Goal: Answer question/provide support

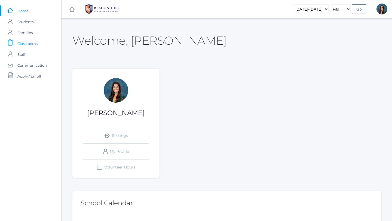
click at [37, 44] on span "Classrooms" at bounding box center [27, 43] width 20 height 11
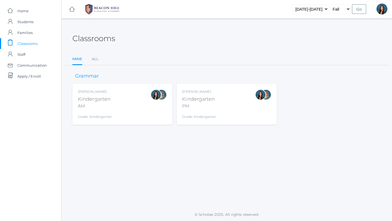
click at [231, 111] on div "Jordyn Dewey Kindergarten PM Grade: Kindergarten *KIND" at bounding box center [226, 104] width 89 height 30
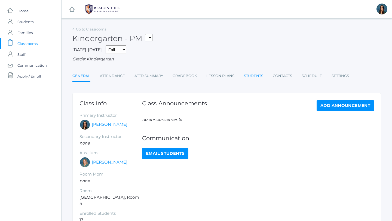
click at [253, 77] on link "Students" at bounding box center [253, 76] width 19 height 11
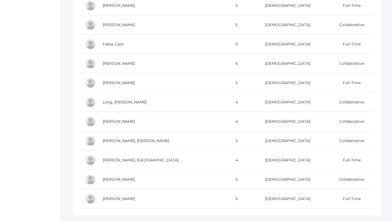
scroll to position [251, 0]
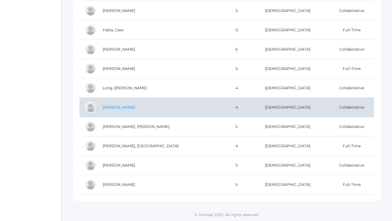
click at [122, 107] on link "[PERSON_NAME]" at bounding box center [119, 107] width 32 height 5
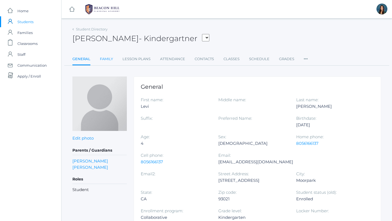
click at [105, 61] on link "Family" at bounding box center [106, 59] width 13 height 11
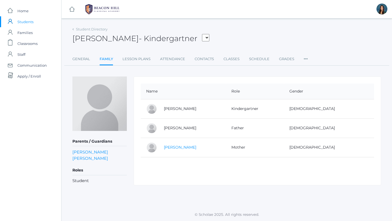
click at [186, 148] on link "[PERSON_NAME]" at bounding box center [180, 147] width 32 height 5
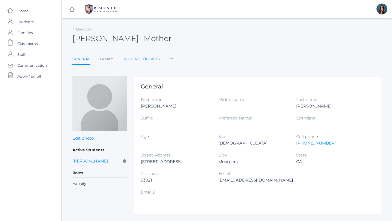
click at [151, 58] on link "Student Contacts" at bounding box center [141, 59] width 37 height 11
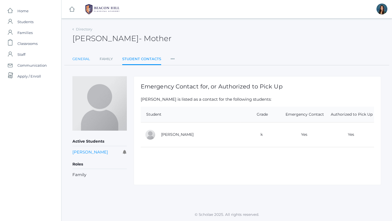
click at [81, 58] on link "General" at bounding box center [81, 59] width 18 height 11
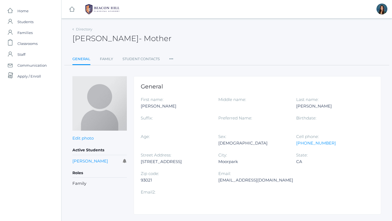
click at [172, 58] on icon at bounding box center [171, 57] width 4 height 7
click at [180, 71] on link "Communication" at bounding box center [191, 70] width 33 height 11
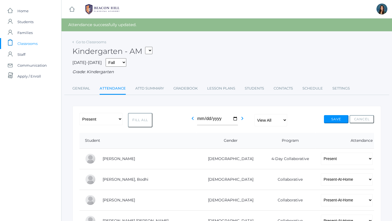
click at [32, 42] on span "Classrooms" at bounding box center [27, 43] width 20 height 11
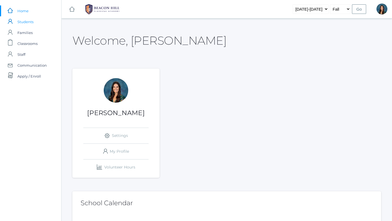
click at [25, 21] on span "Students" at bounding box center [25, 21] width 16 height 11
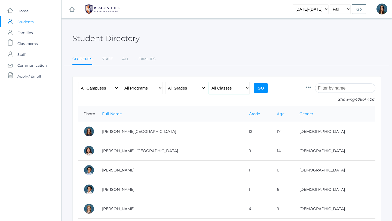
click at [214, 91] on select "All Classes Grammar - *KIND - Kindergarten AM - *KIND - Kindergarten PM - *KNDC…" at bounding box center [229, 88] width 41 height 12
click at [209, 82] on select "All Classes Grammar - *KIND - Kindergarten AM - *KIND - Kindergarten PM - *KNDC…" at bounding box center [229, 88] width 41 height 12
click at [222, 86] on select "All Classes Grammar - *KIND - Kindergarten AM - *KIND - Kindergarten PM - *KNDC…" at bounding box center [229, 88] width 41 height 12
select select "1989"
click at [209, 82] on select "All Classes Grammar - *KIND - Kindergarten AM - *KIND - Kindergarten PM - *KNDC…" at bounding box center [229, 88] width 41 height 12
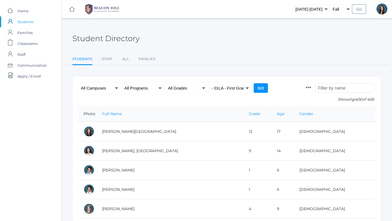
click at [261, 90] on input "Go" at bounding box center [261, 88] width 14 height 10
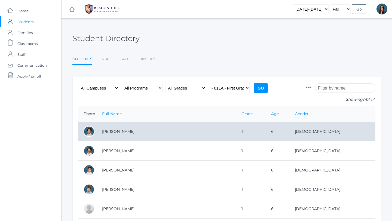
click at [180, 133] on td "[PERSON_NAME]" at bounding box center [166, 131] width 139 height 19
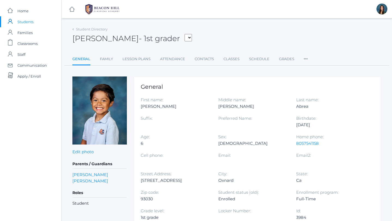
click at [304, 60] on icon at bounding box center [306, 57] width 4 height 7
click at [315, 83] on link "Communication" at bounding box center [325, 81] width 33 height 11
click at [185, 39] on select "Abrea, Dominic Abrea, Grayson Alstot, Nolan Armstrong, Isla Bernardez, Owen Bra…" at bounding box center [188, 37] width 7 height 7
select select "3900"
click at [185, 34] on select "Abrea, Dominic Abrea, Grayson Alstot, Nolan Armstrong, Isla Bernardez, Owen Bra…" at bounding box center [188, 37] width 7 height 7
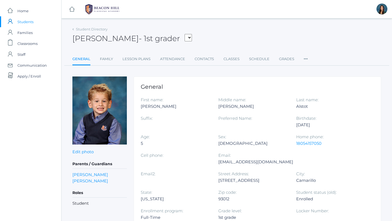
click at [304, 61] on li "Preferences Communication" at bounding box center [306, 60] width 4 height 12
click at [313, 82] on link "Communication" at bounding box center [325, 81] width 33 height 11
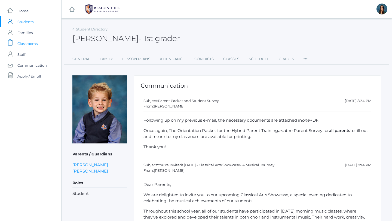
click at [31, 44] on span "Classrooms" at bounding box center [27, 43] width 20 height 11
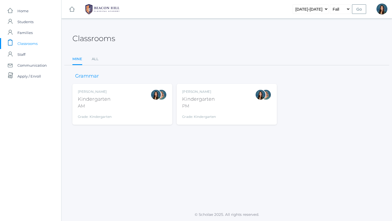
click at [108, 115] on div "Grade: Kindergarten" at bounding box center [95, 116] width 34 height 8
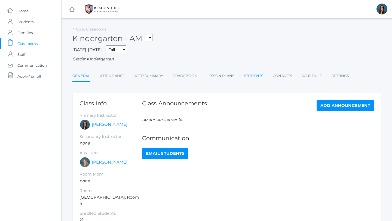
click at [254, 78] on link "Students" at bounding box center [253, 76] width 19 height 11
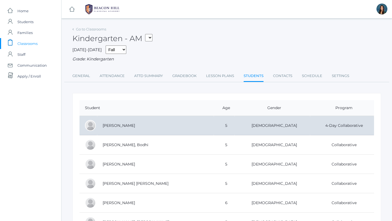
click at [185, 125] on td "[PERSON_NAME]" at bounding box center [155, 125] width 117 height 19
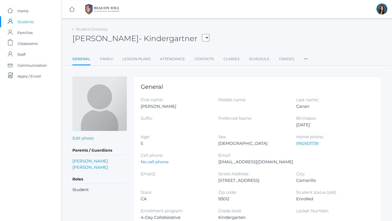
click at [304, 58] on icon at bounding box center [306, 57] width 4 height 7
click at [316, 82] on link "Communication" at bounding box center [325, 81] width 33 height 11
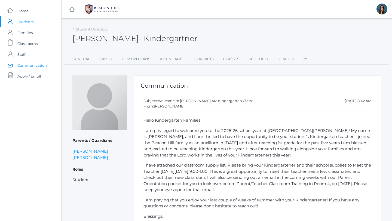
click at [37, 63] on span "Communication" at bounding box center [31, 65] width 29 height 11
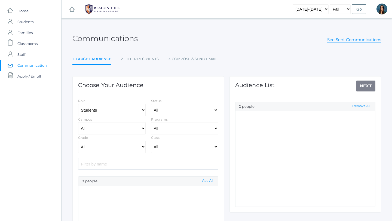
click at [339, 43] on div "Communications See Sent Communications" at bounding box center [226, 35] width 309 height 20
select select "Enrolled"
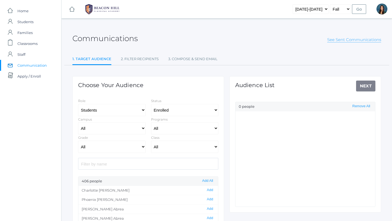
click at [339, 38] on link "See Sent Communications" at bounding box center [354, 39] width 54 height 5
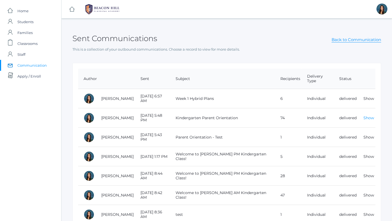
click at [368, 115] on link "Show" at bounding box center [369, 117] width 11 height 5
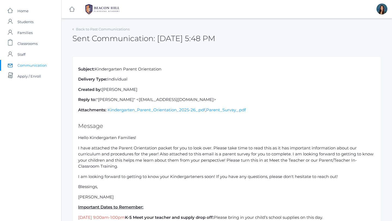
click at [40, 66] on span "Communication" at bounding box center [31, 65] width 29 height 11
select select "Enrolled"
